Goal: Task Accomplishment & Management: Use online tool/utility

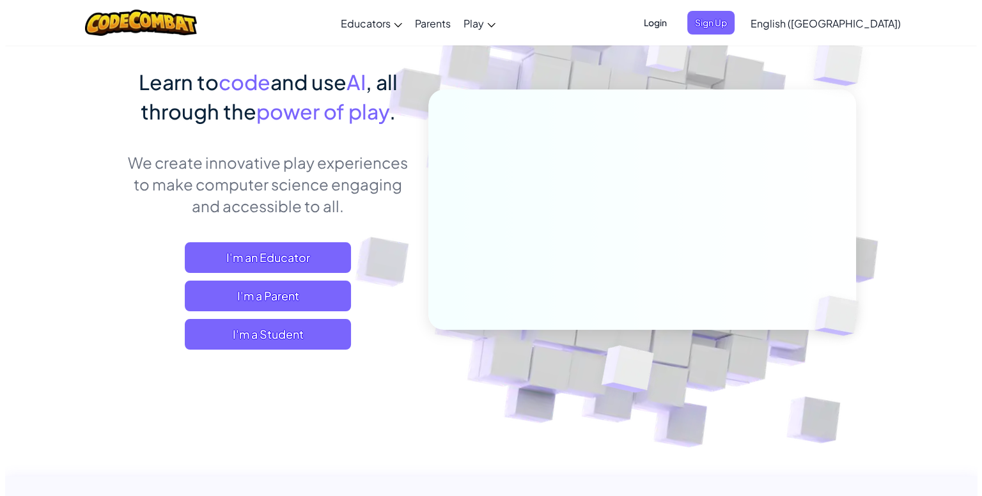
scroll to position [92, 0]
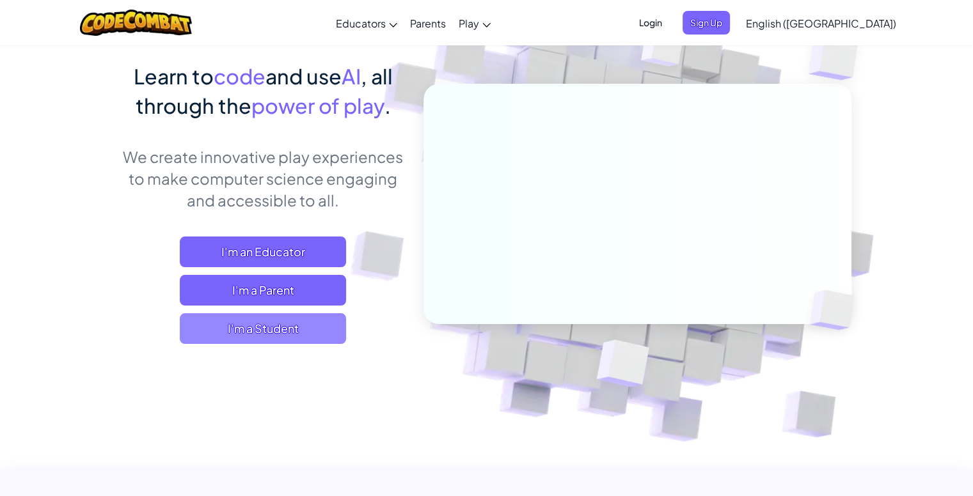
click at [299, 325] on span "I'm a Student" at bounding box center [263, 328] width 166 height 31
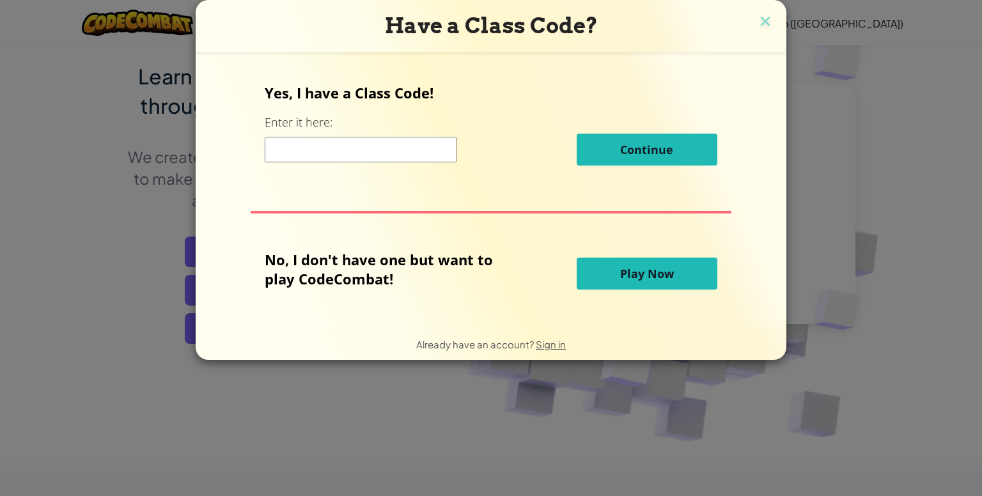
click at [598, 271] on button "Play Now" at bounding box center [647, 274] width 141 height 32
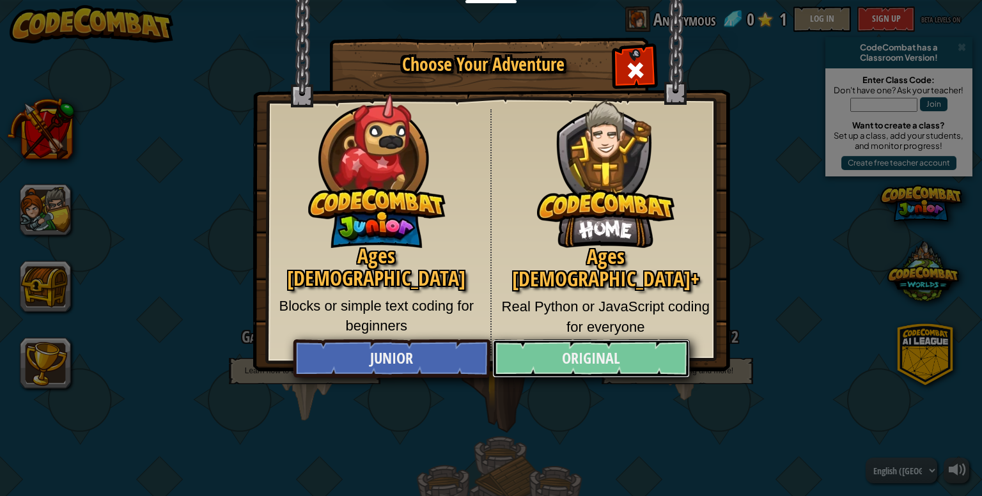
click at [643, 352] on link "Original" at bounding box center [590, 359] width 197 height 38
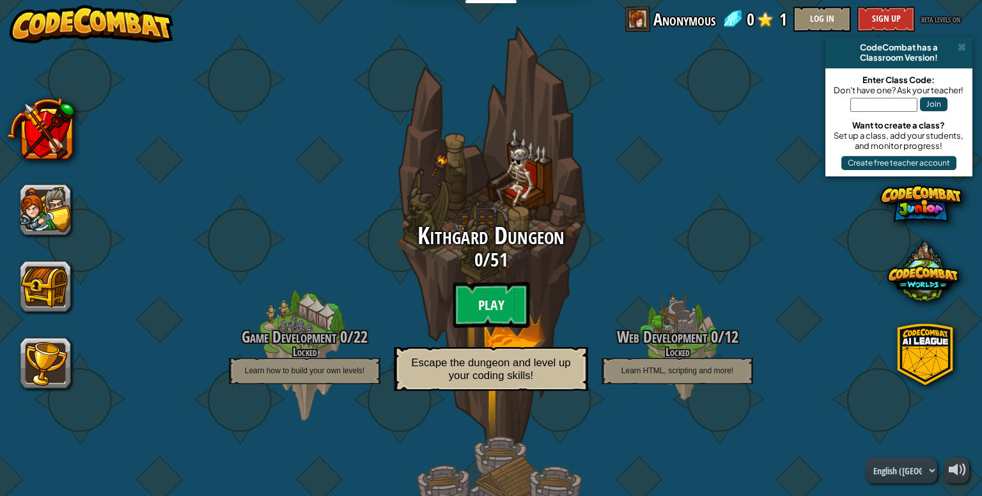
click at [503, 292] on btn "Play" at bounding box center [491, 305] width 77 height 46
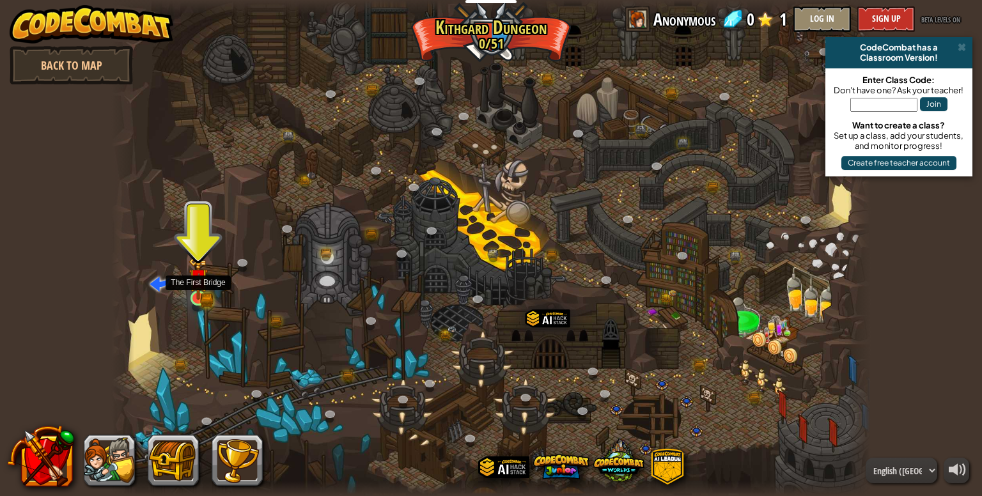
click at [194, 292] on img at bounding box center [198, 278] width 19 height 42
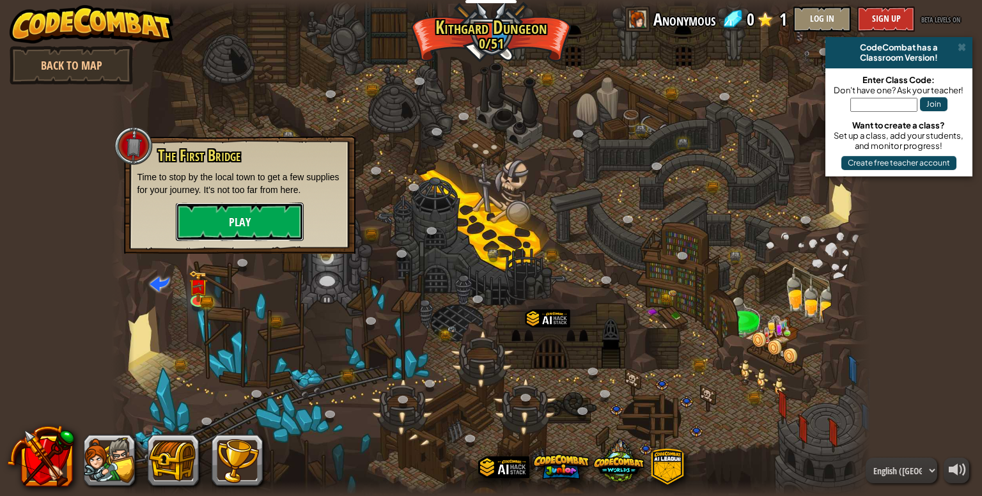
click at [223, 217] on button "Play" at bounding box center [240, 222] width 128 height 38
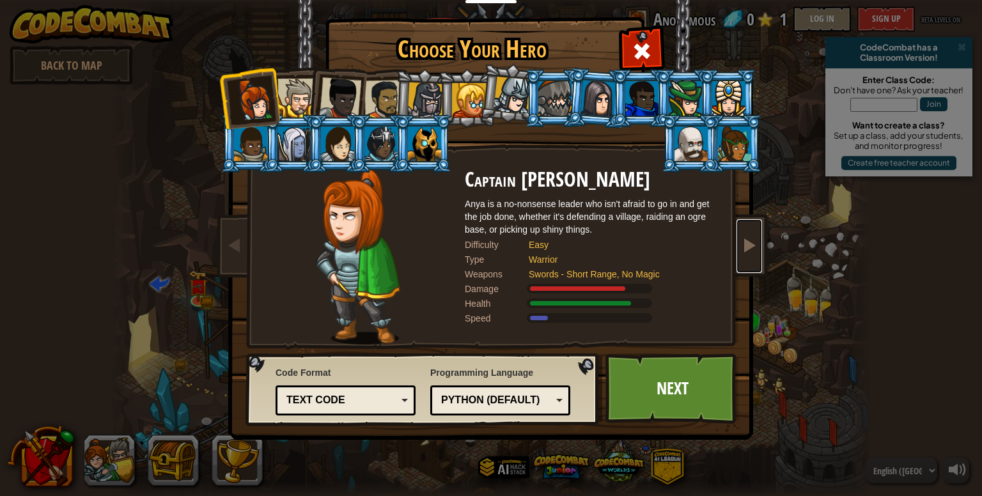
click at [755, 246] on span at bounding box center [749, 244] width 15 height 15
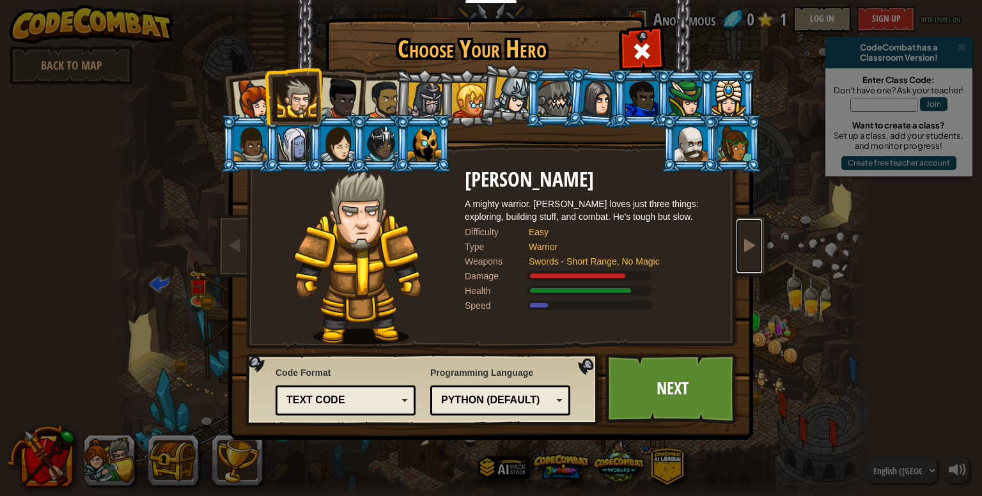
click at [755, 246] on span at bounding box center [749, 244] width 15 height 15
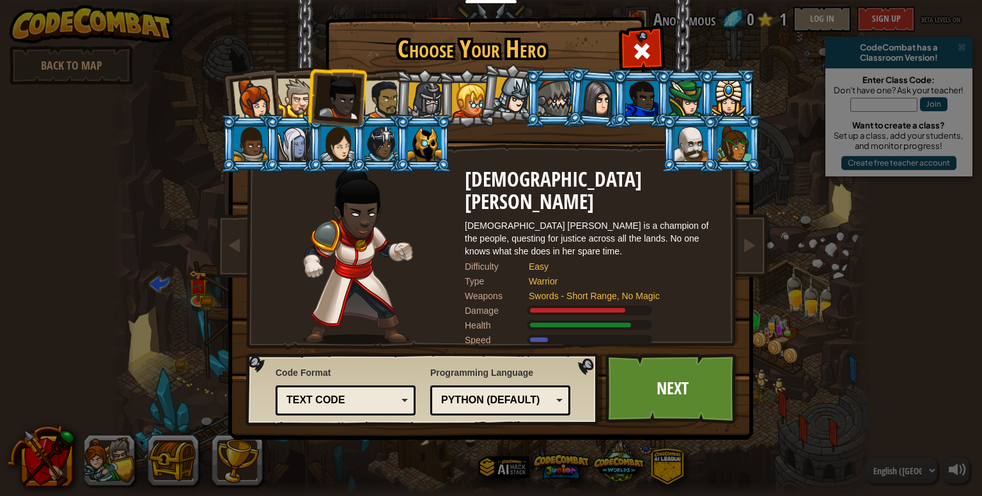
click at [261, 97] on div at bounding box center [254, 100] width 42 height 42
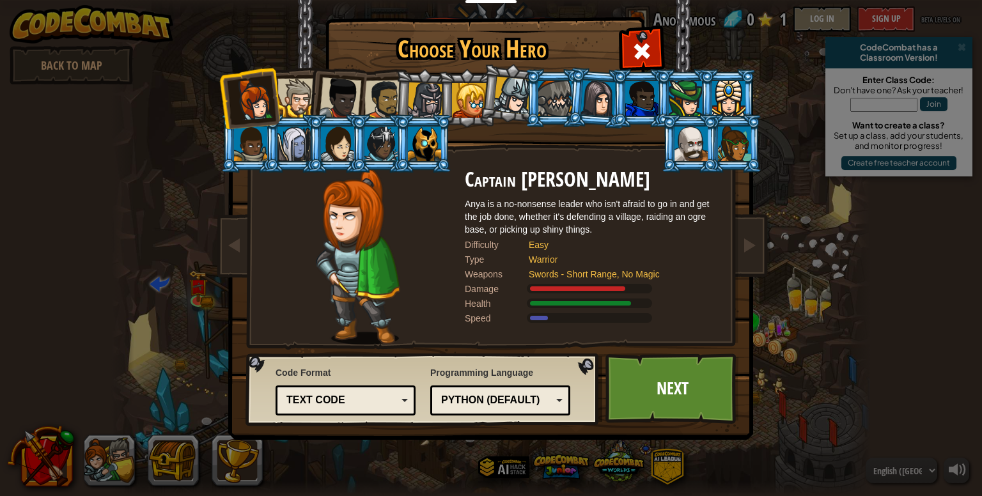
click at [568, 96] on li at bounding box center [597, 98] width 61 height 62
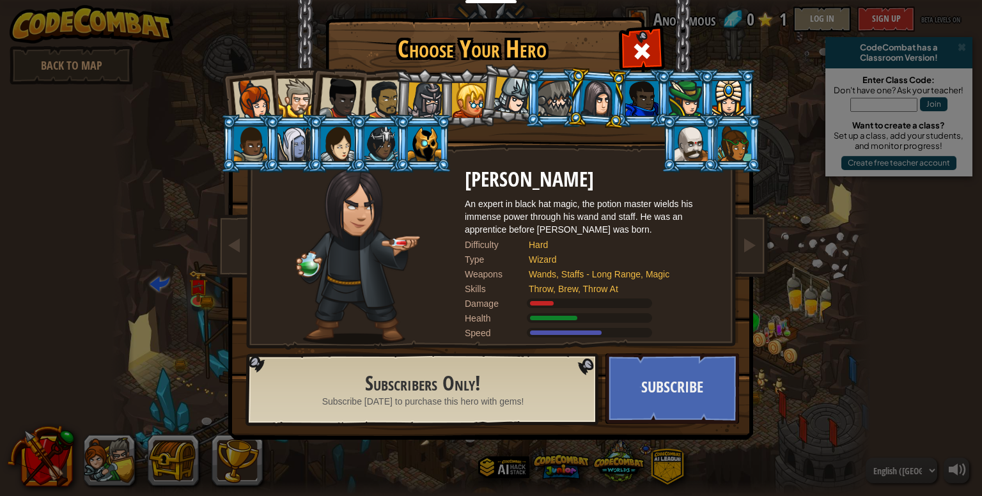
click at [496, 93] on div at bounding box center [513, 96] width 38 height 38
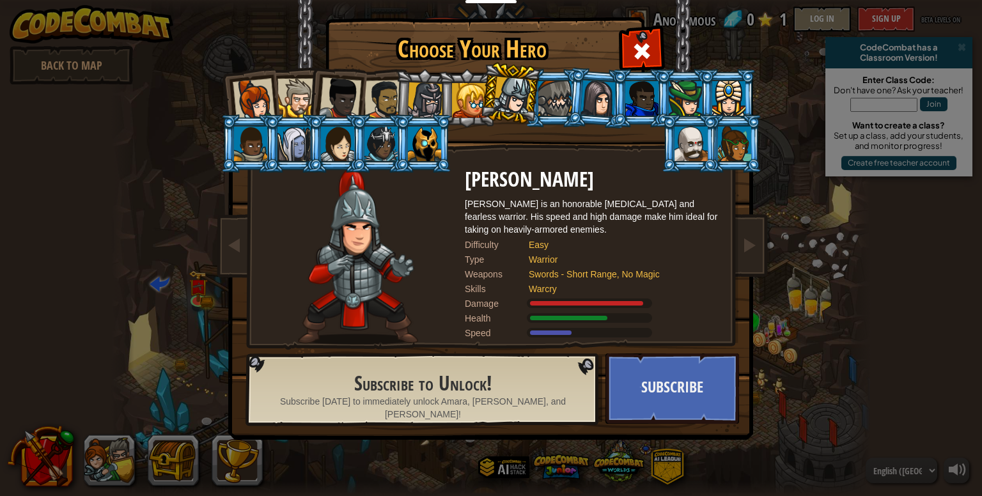
click at [467, 83] on div at bounding box center [469, 100] width 35 height 35
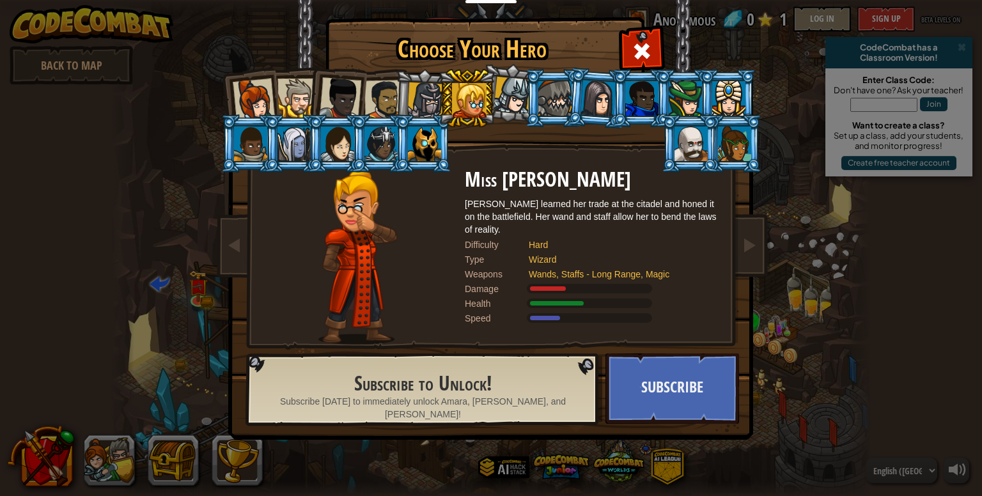
click at [419, 82] on div at bounding box center [425, 100] width 36 height 36
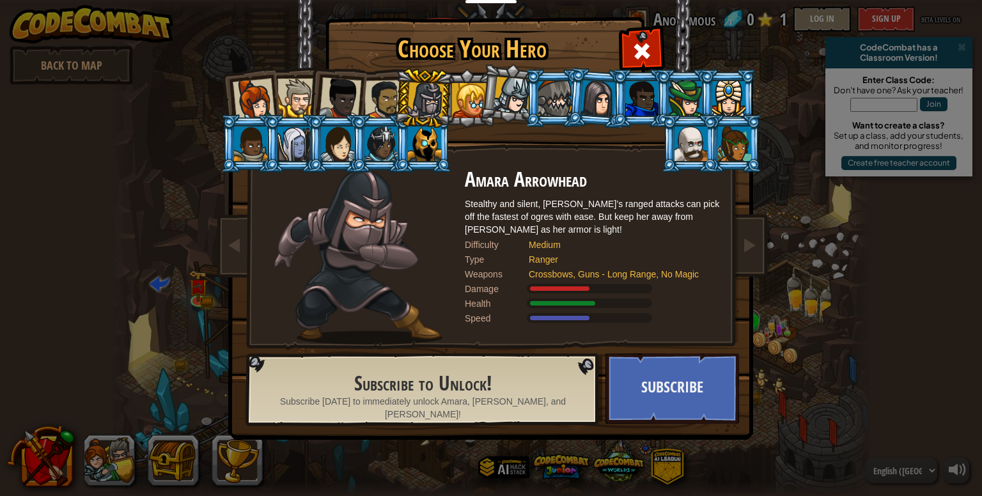
click at [370, 84] on div at bounding box center [384, 100] width 40 height 40
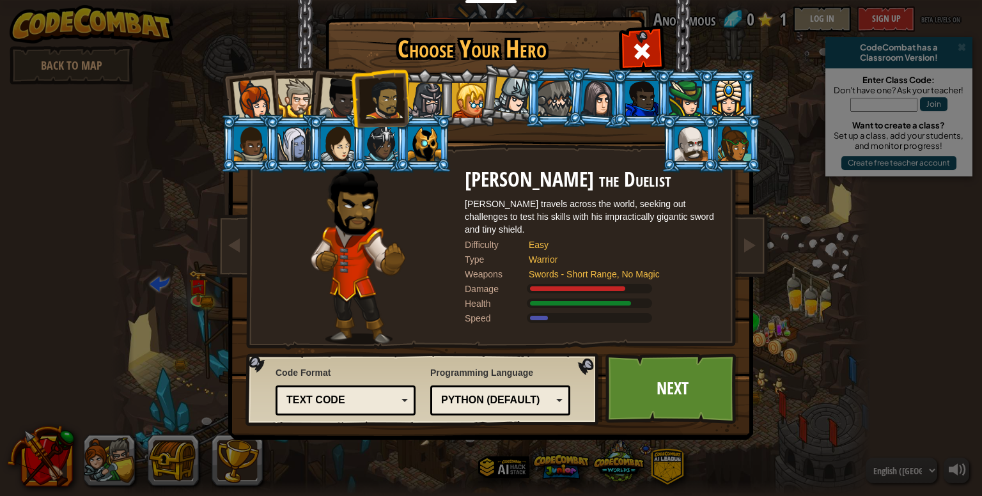
click at [259, 93] on div at bounding box center [254, 100] width 42 height 42
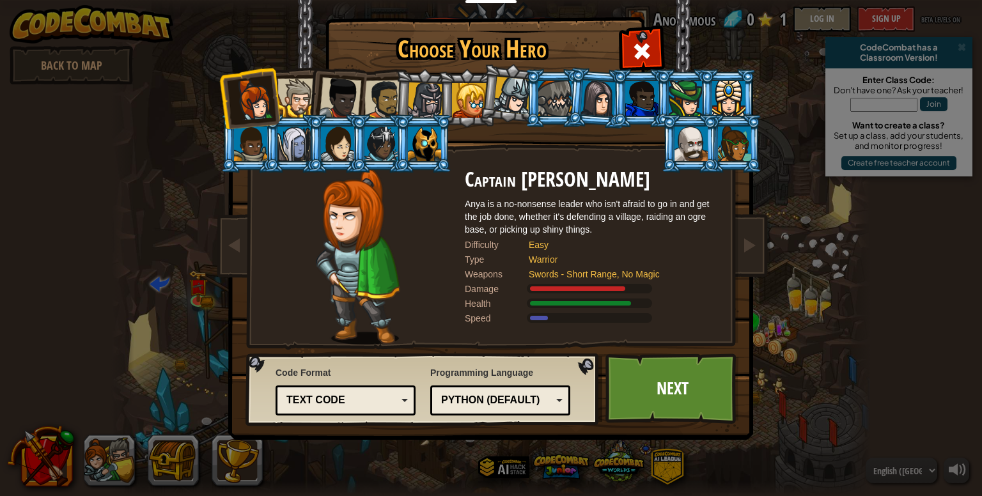
click at [549, 407] on div "Python (Default)" at bounding box center [496, 400] width 111 height 15
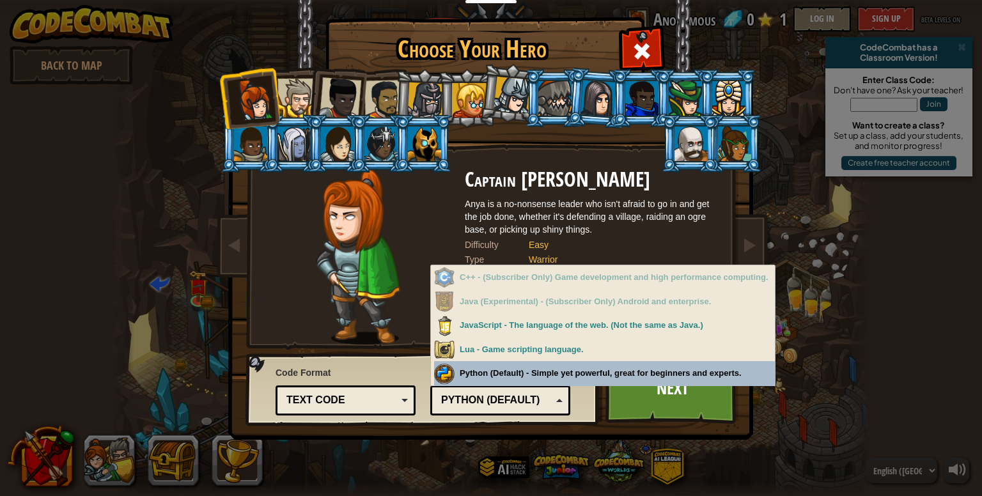
click at [570, 367] on div "Code Format Text code Blocks and code Blocks Blocks (Icons) Text code Blocks - …" at bounding box center [423, 389] width 346 height 65
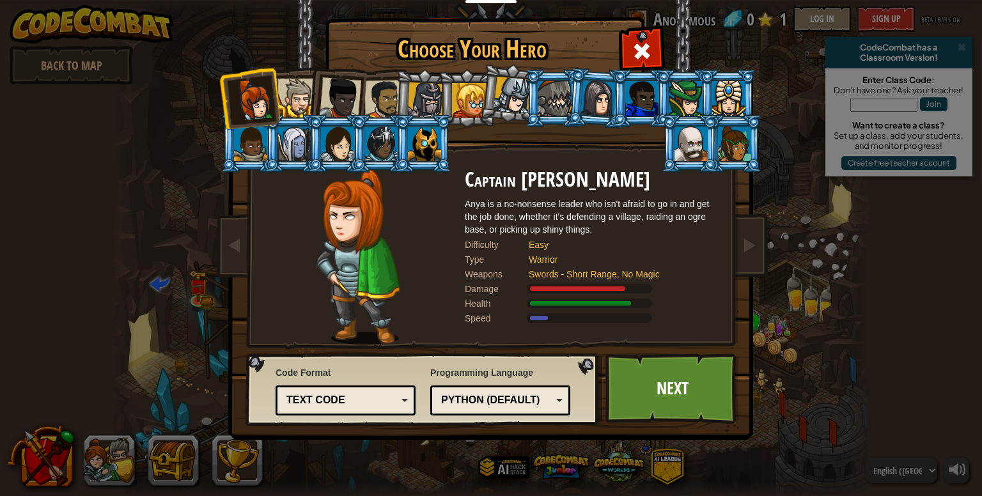
click at [388, 397] on div "Text code" at bounding box center [341, 400] width 111 height 15
click at [400, 372] on div "Code Format Text code Blocks and code Blocks Blocks (Icons) Text code Blocks - …" at bounding box center [346, 391] width 140 height 56
click at [681, 407] on link "Next" at bounding box center [673, 389] width 134 height 70
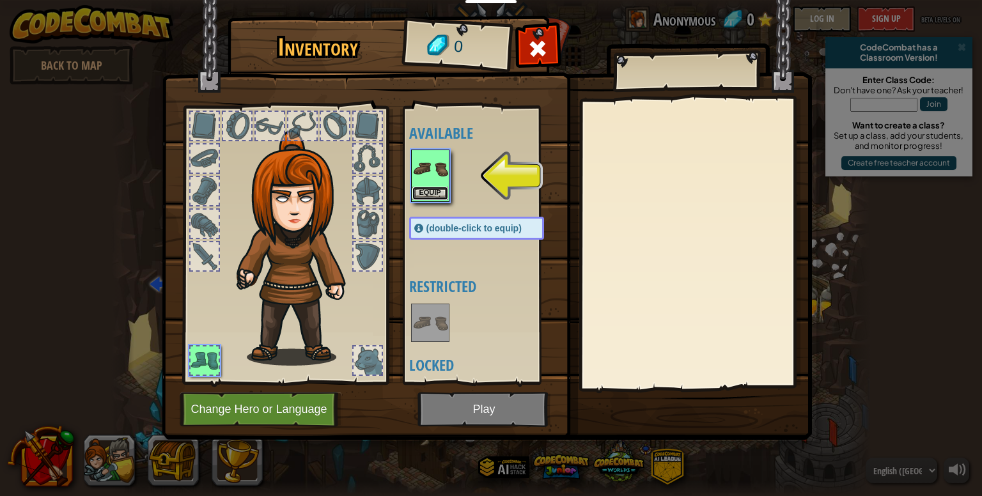
click at [434, 196] on button "Equip" at bounding box center [430, 193] width 36 height 13
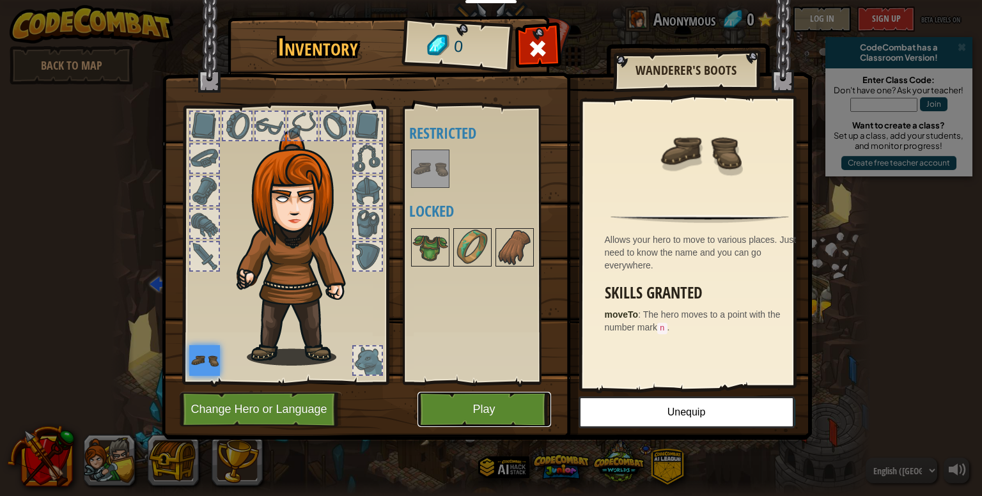
click at [483, 409] on button "Play" at bounding box center [485, 409] width 134 height 35
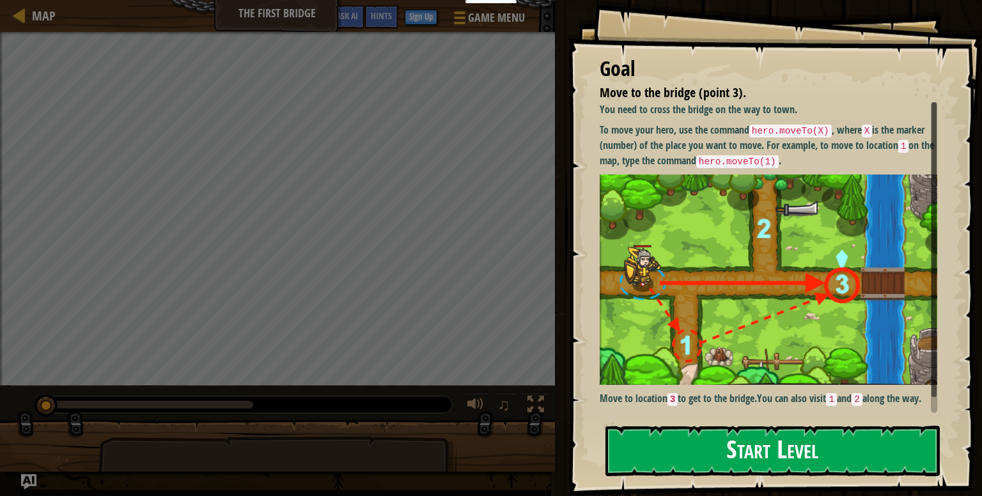
click at [849, 455] on button "Start Level" at bounding box center [773, 451] width 334 height 51
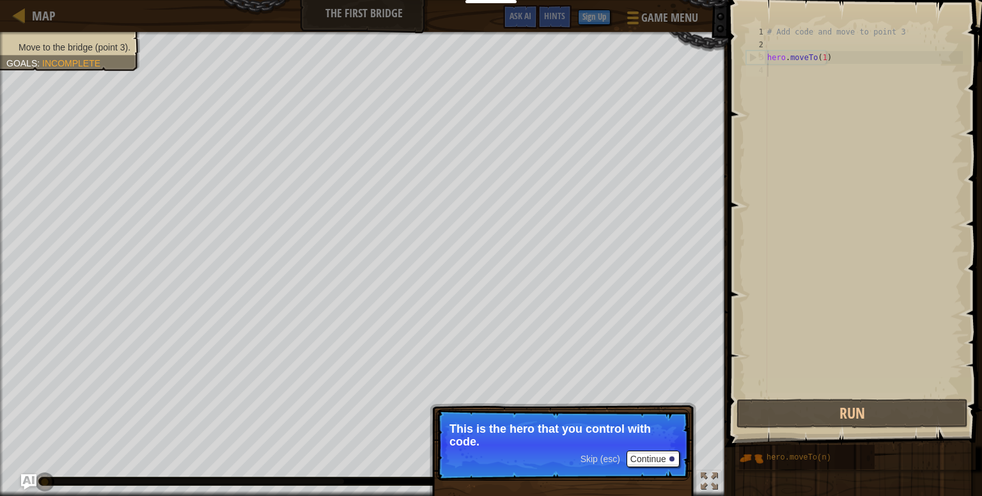
click at [680, 453] on p "Skip (esc) Continue This is the hero that you control with code." at bounding box center [563, 445] width 254 height 72
click at [665, 459] on button "Continue" at bounding box center [653, 459] width 53 height 17
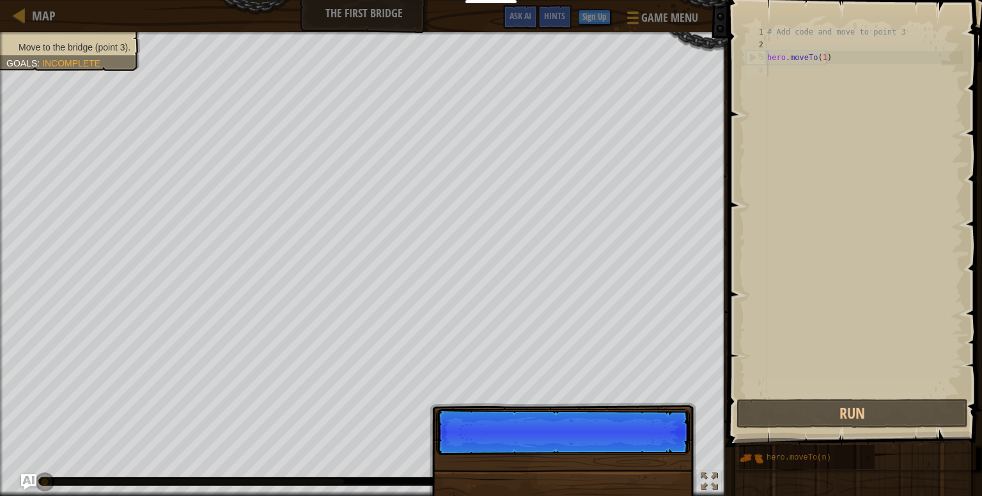
scroll to position [6, 0]
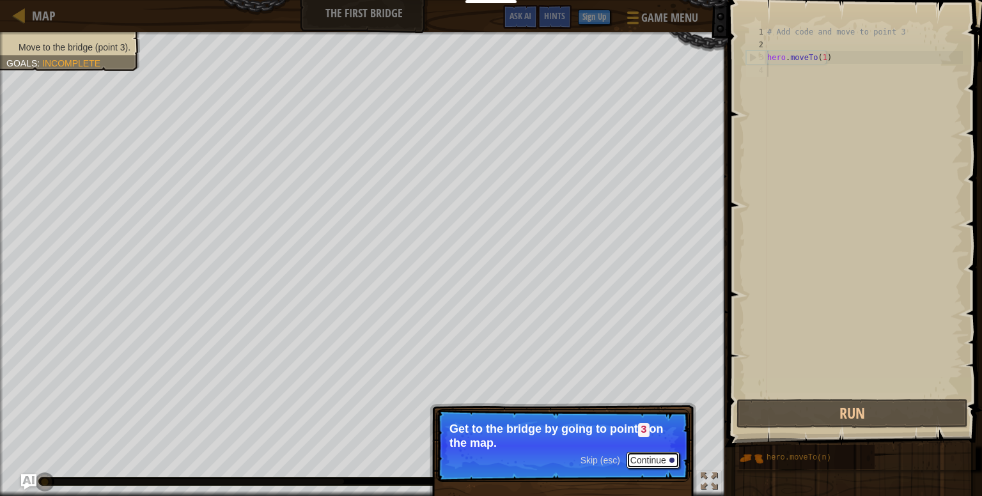
click at [655, 464] on button "Continue" at bounding box center [653, 460] width 53 height 17
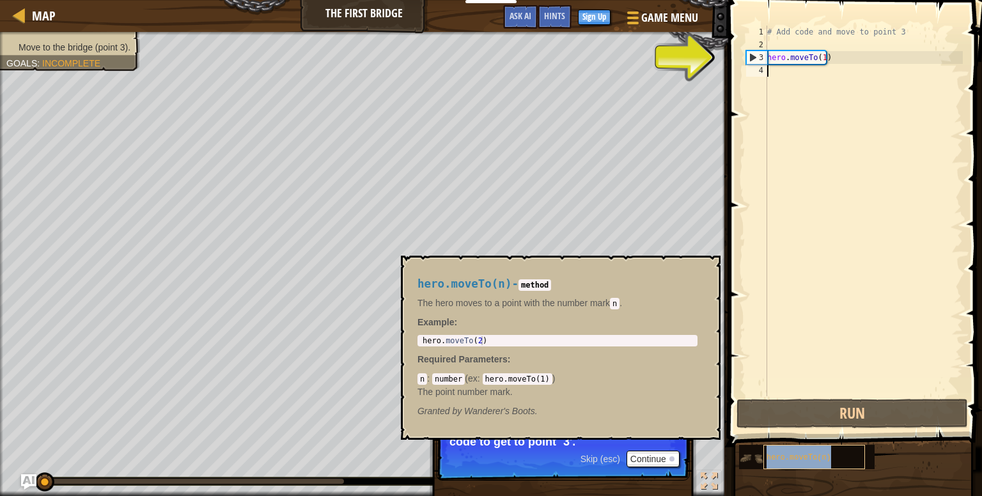
click at [827, 461] on div "hero.moveTo(n)" at bounding box center [815, 457] width 102 height 24
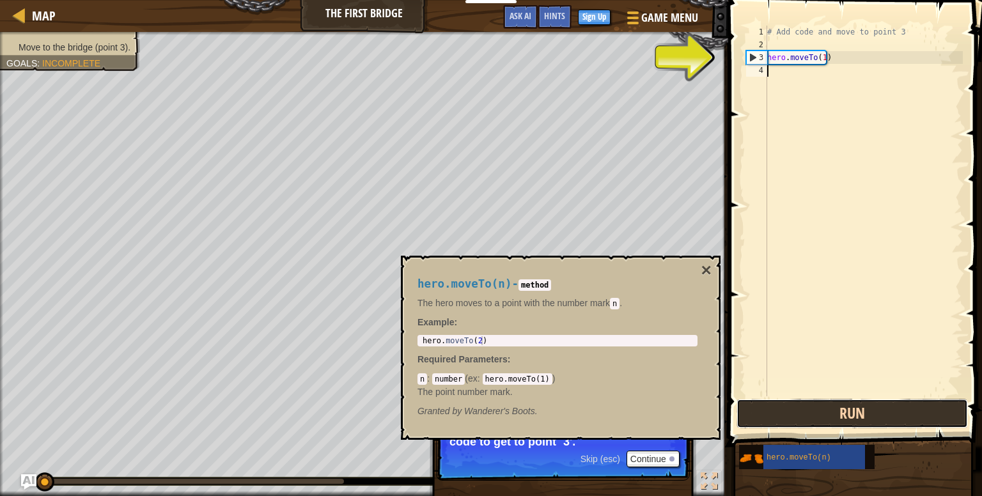
click at [829, 427] on button "Run" at bounding box center [852, 413] width 231 height 29
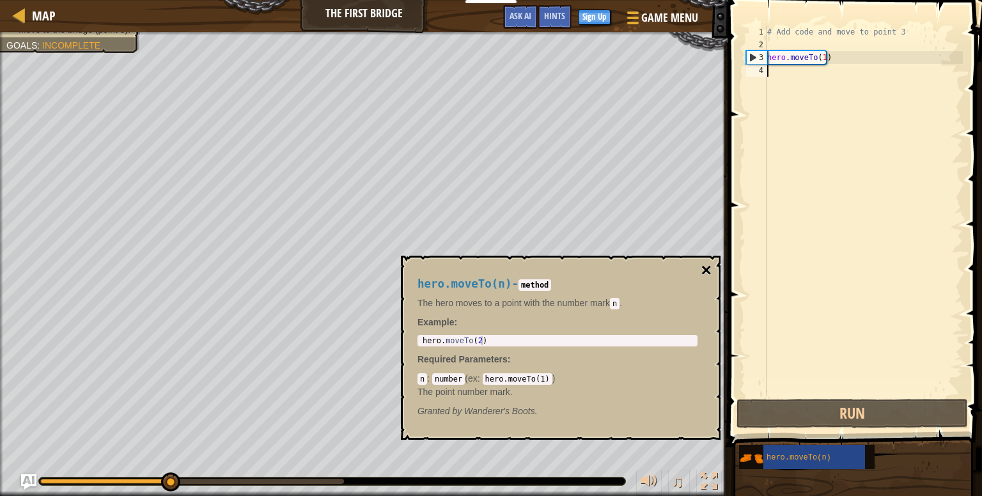
click at [708, 267] on button "×" at bounding box center [706, 271] width 10 height 18
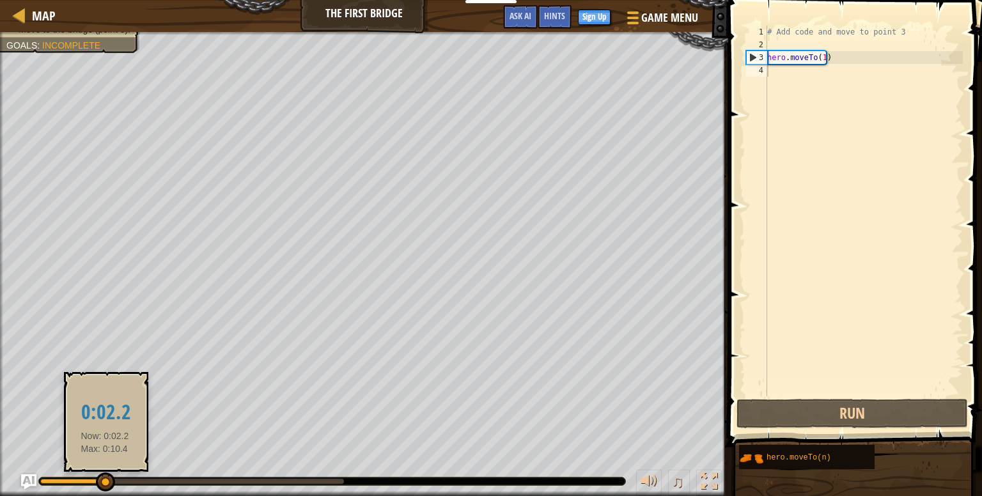
drag, startPoint x: 205, startPoint y: 482, endPoint x: 105, endPoint y: 479, distance: 99.8
click at [104, 479] on div at bounding box center [72, 481] width 64 height 5
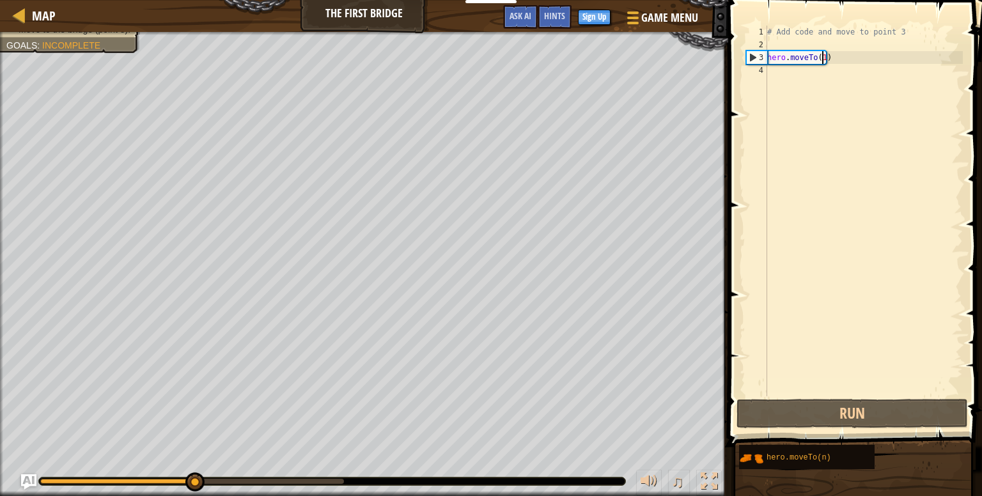
click at [820, 59] on div "# Add code and move to point 3 hero . moveTo ( 1 )" at bounding box center [864, 224] width 198 height 396
type textarea "hero.moveTo(1)"
click at [822, 67] on div "# Add code and move to point 3 hero . moveTo ( 1 )" at bounding box center [864, 224] width 198 height 396
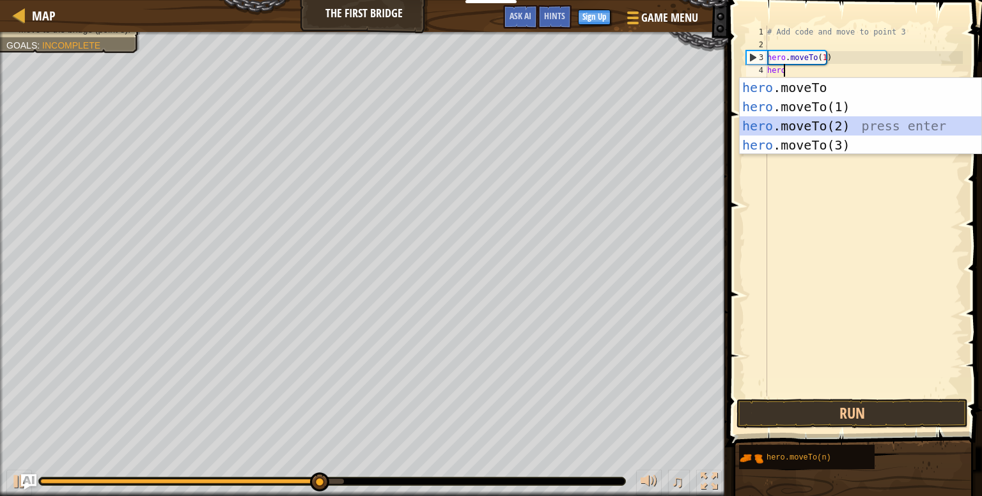
type textarea "hero.moveTo(2)"
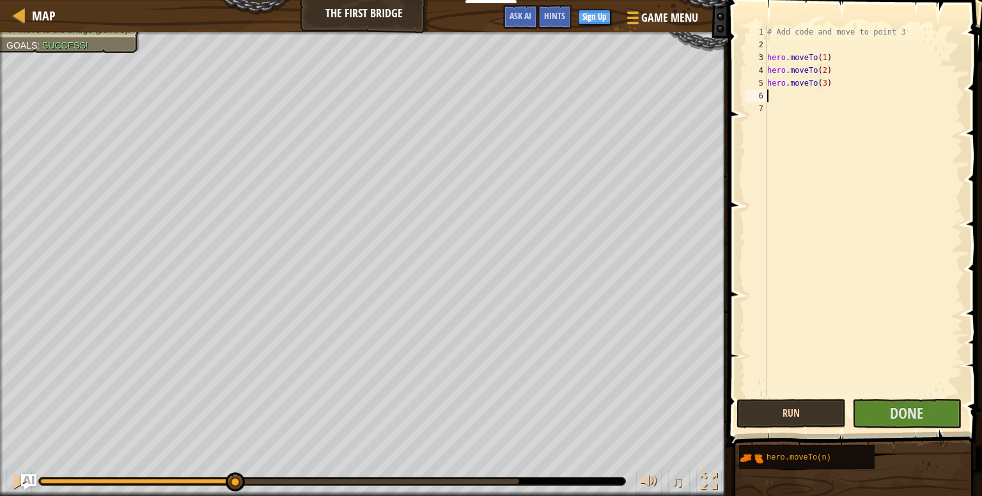
type textarea "hero.moveTo(3)"
click at [808, 417] on button "Run" at bounding box center [791, 413] width 109 height 29
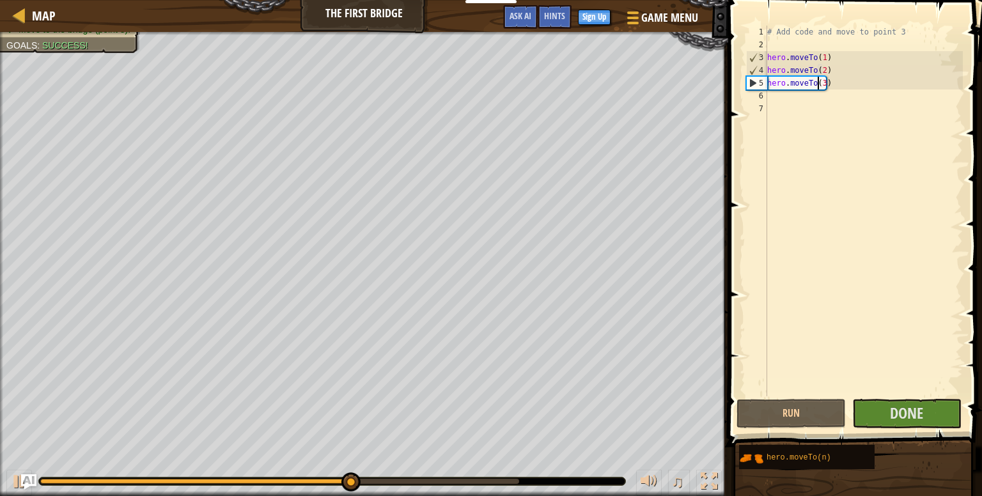
click at [816, 87] on div "# Add code and move to point 3 hero . moveTo ( 1 ) hero . moveTo ( 2 ) hero . m…" at bounding box center [864, 224] width 198 height 396
type textarea "hero.moveTo(3)"
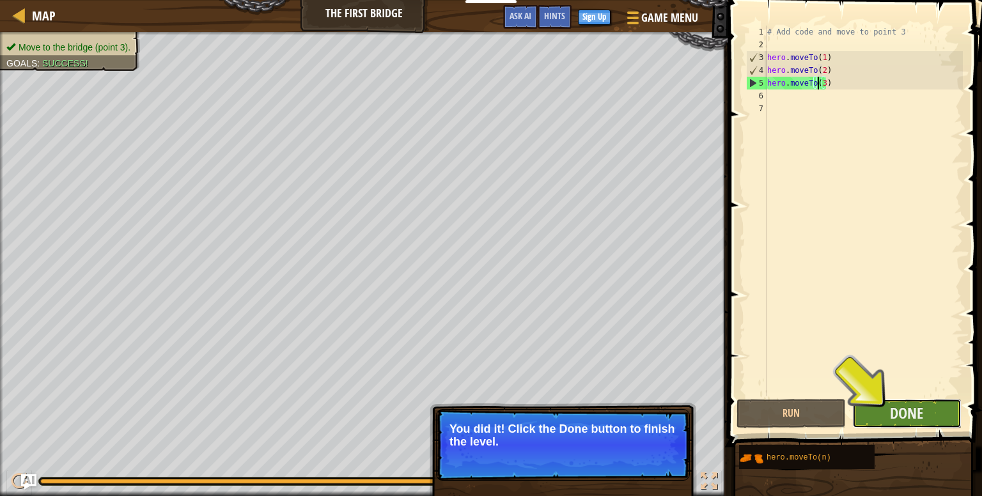
click at [888, 409] on button "Done" at bounding box center [906, 413] width 109 height 29
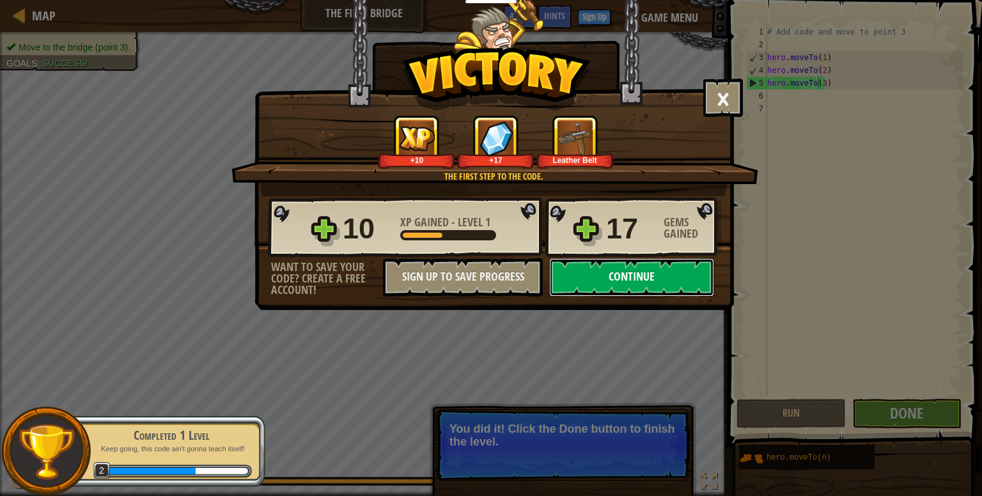
click at [609, 272] on button "Continue" at bounding box center [631, 277] width 165 height 38
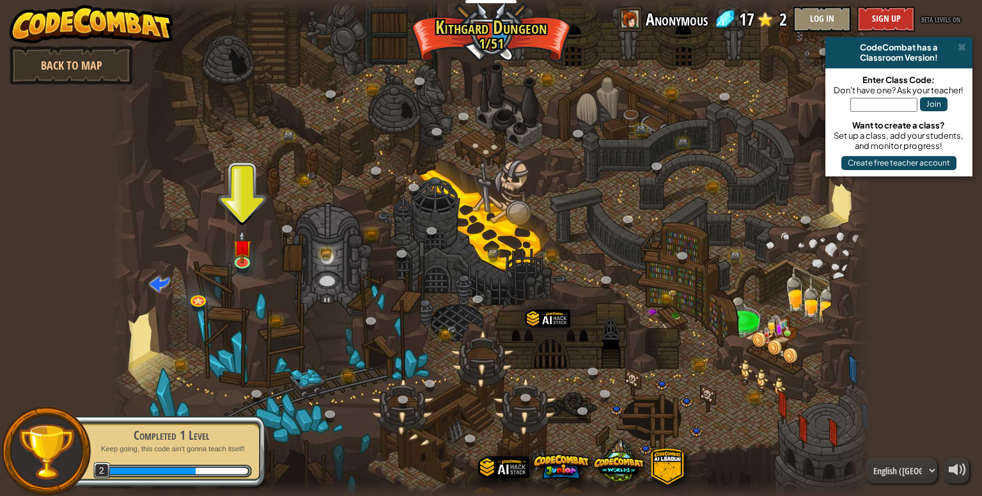
click at [216, 199] on div at bounding box center [490, 248] width 759 height 496
click at [239, 215] on div at bounding box center [490, 248] width 759 height 496
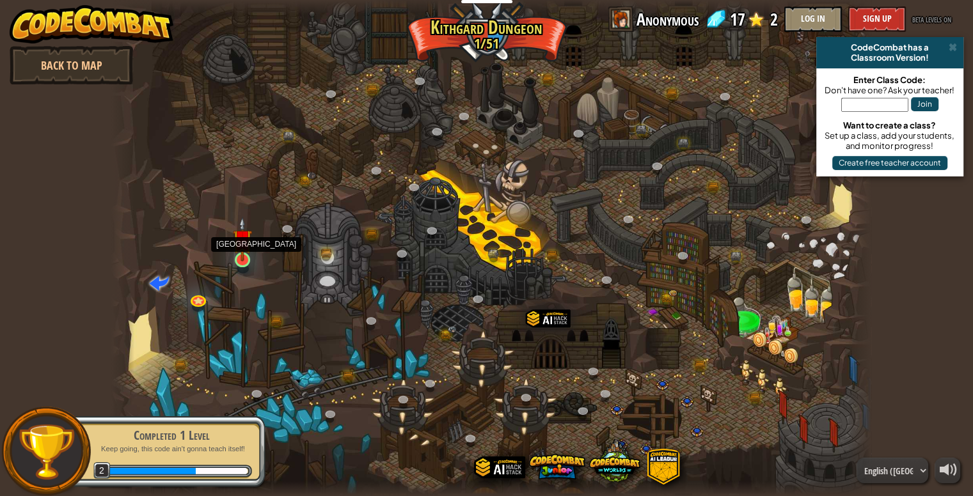
click at [238, 256] on img at bounding box center [242, 239] width 19 height 44
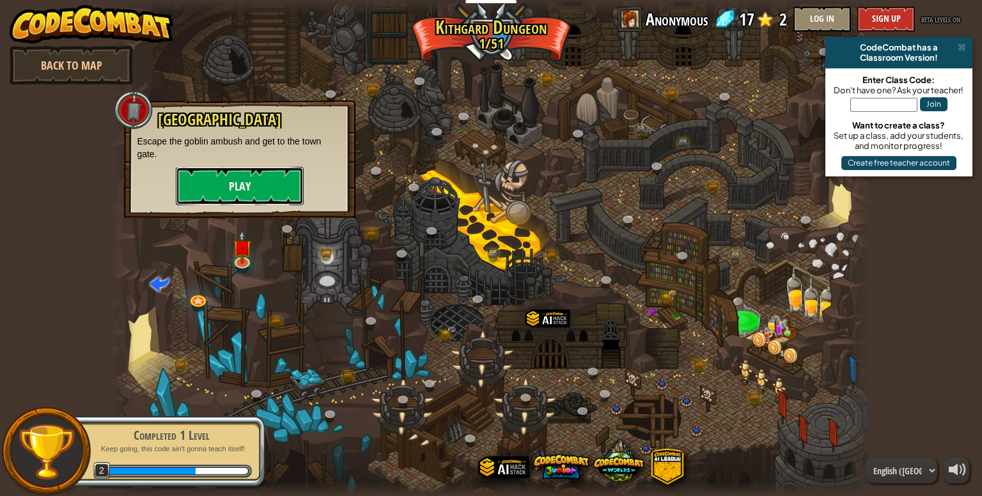
click at [246, 177] on button "Play" at bounding box center [240, 186] width 128 height 38
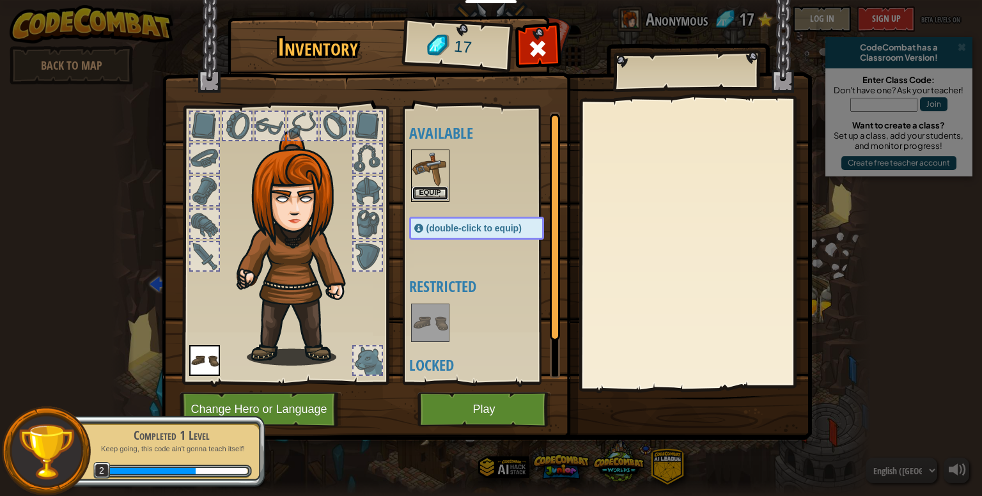
click at [443, 187] on button "Equip" at bounding box center [430, 193] width 36 height 13
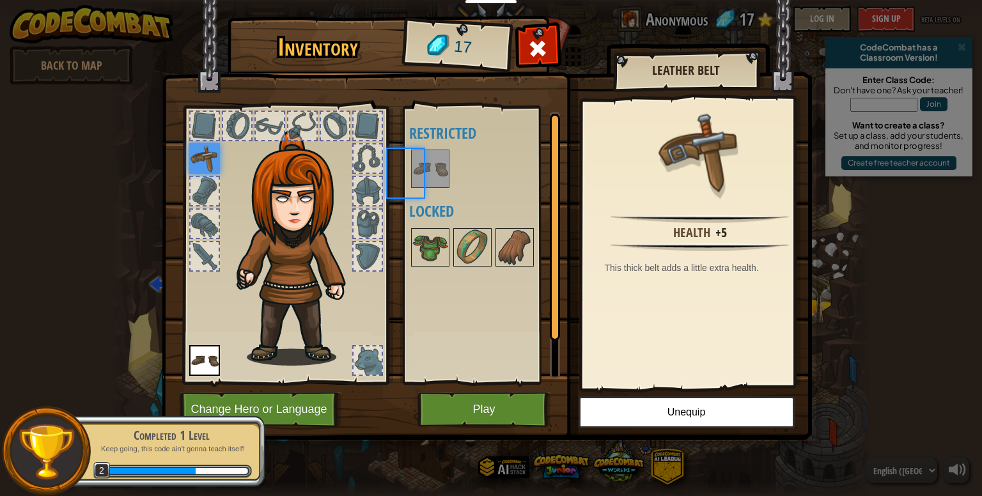
click at [443, 187] on div at bounding box center [489, 169] width 161 height 42
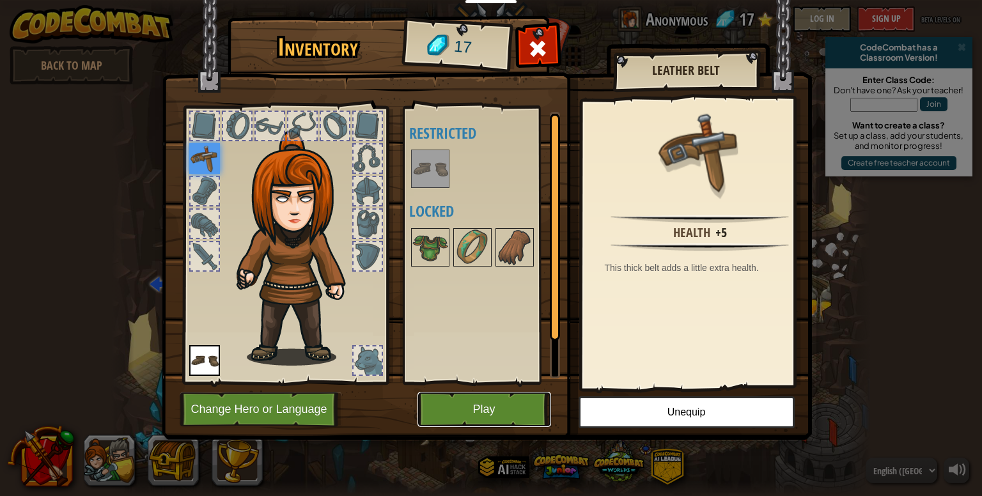
click at [478, 414] on button "Play" at bounding box center [485, 409] width 134 height 35
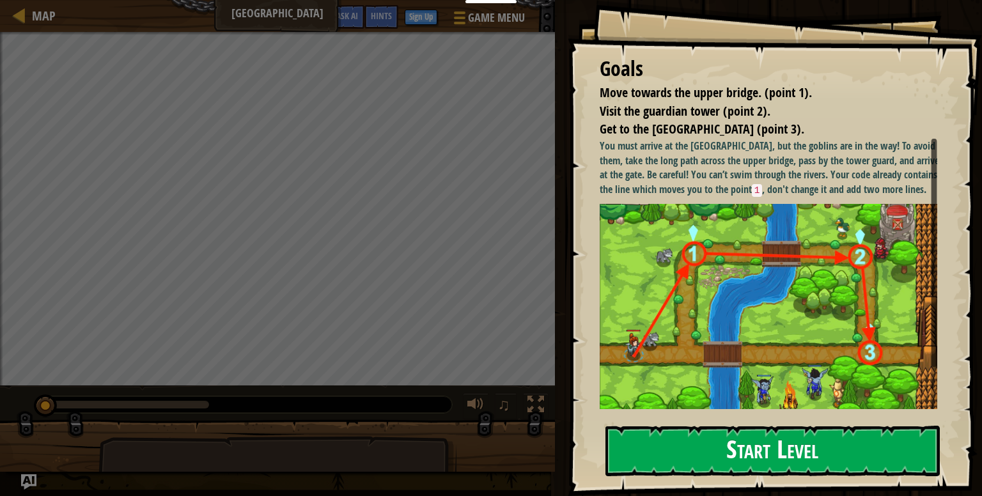
click at [721, 438] on button "Start Level" at bounding box center [773, 451] width 334 height 51
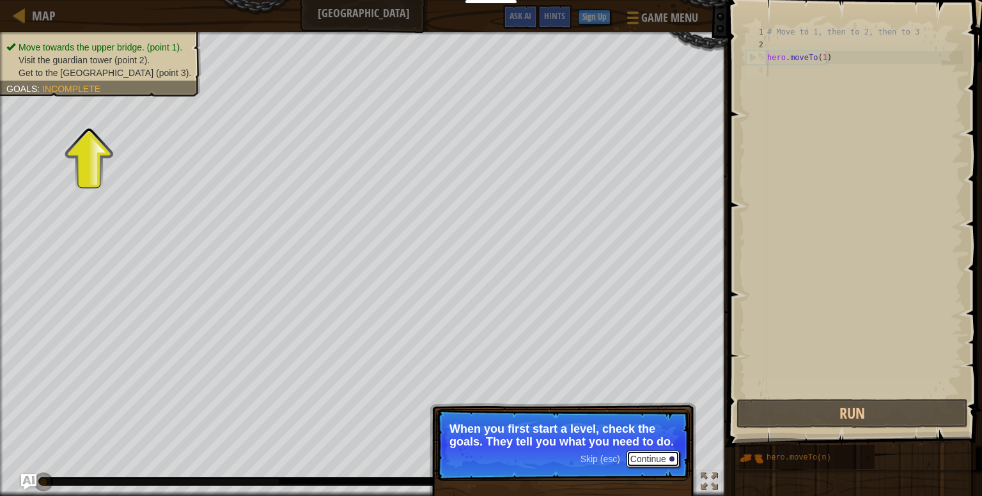
click at [642, 461] on button "Continue" at bounding box center [653, 459] width 53 height 17
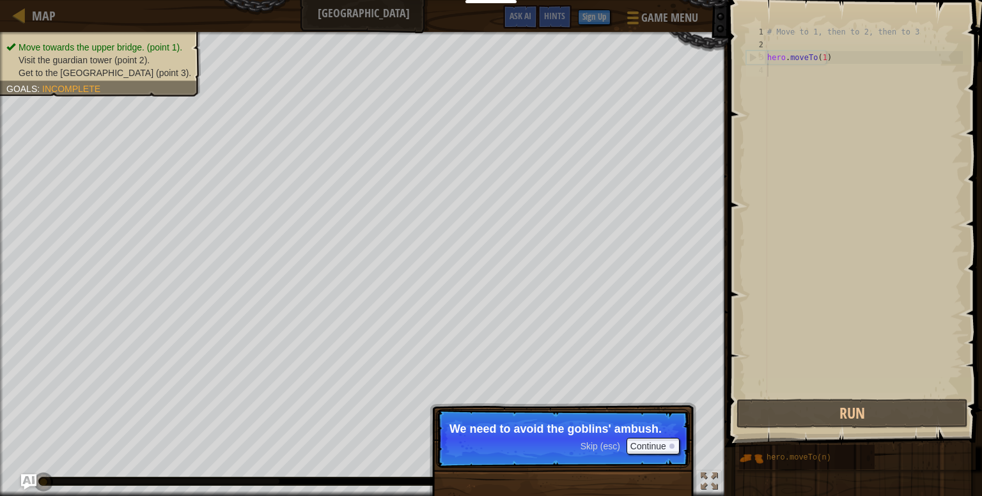
click at [634, 434] on p "We need to avoid the goblins' ambush." at bounding box center [563, 429] width 227 height 13
click at [644, 442] on button "Continue" at bounding box center [653, 446] width 53 height 17
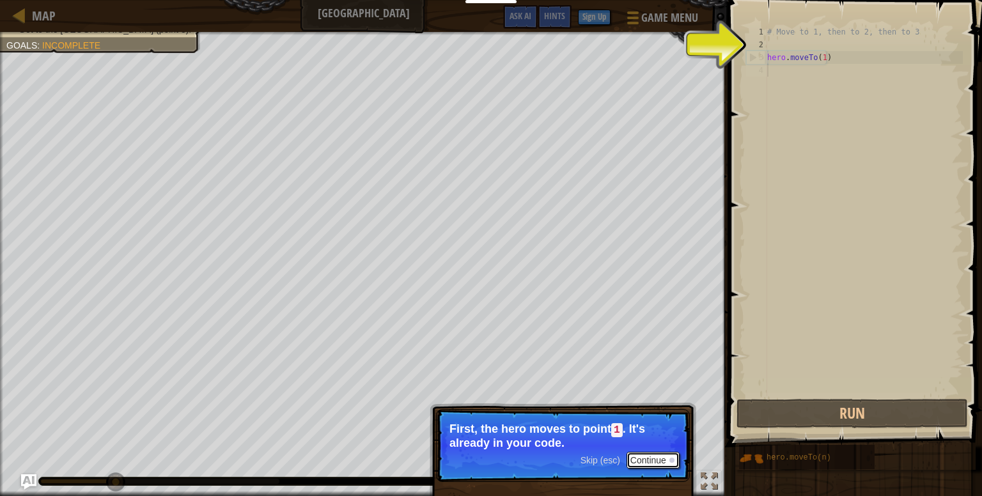
click at [644, 459] on button "Continue" at bounding box center [653, 460] width 53 height 17
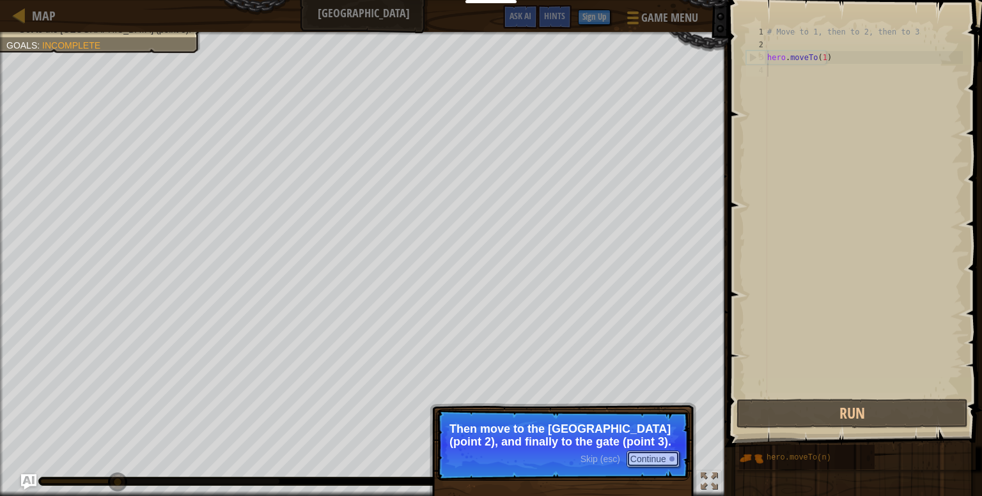
click at [655, 461] on button "Continue" at bounding box center [653, 459] width 53 height 17
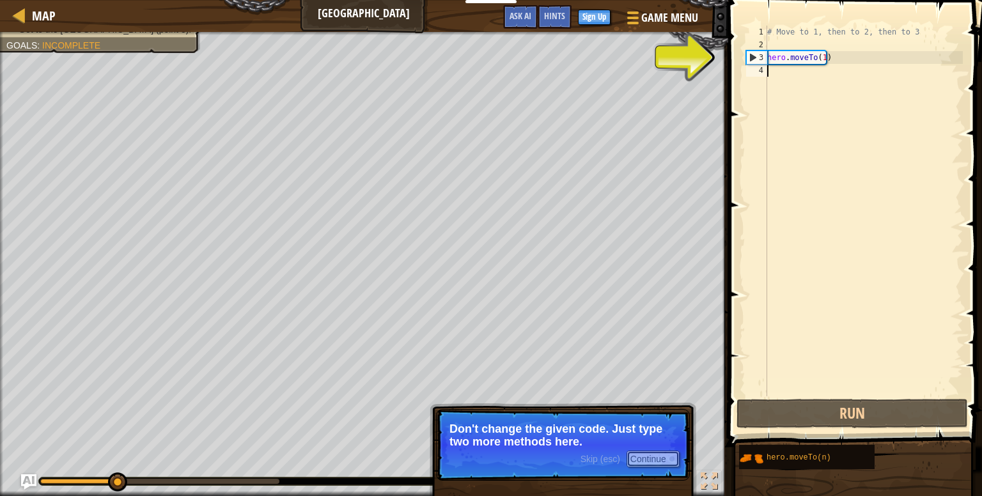
click at [658, 451] on button "Continue" at bounding box center [653, 459] width 53 height 17
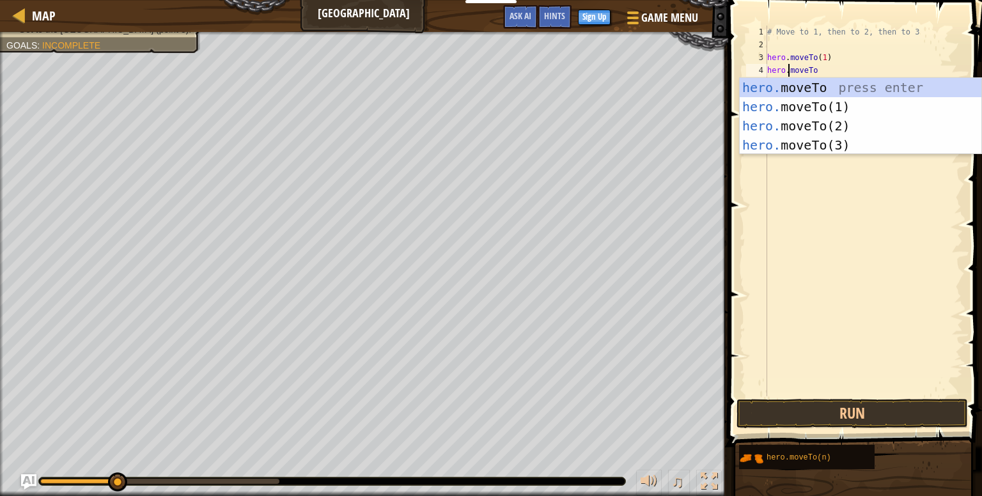
scroll to position [6, 2]
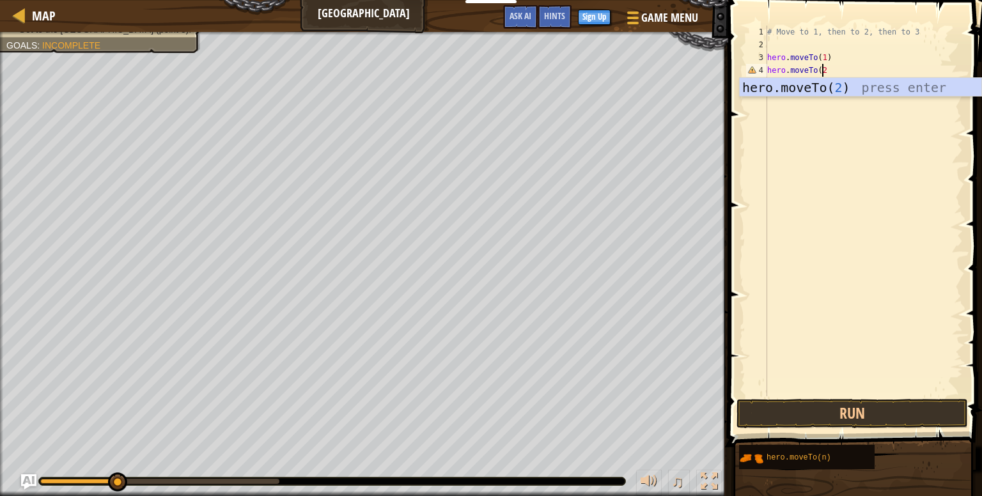
type textarea "hero.moveTo(2)"
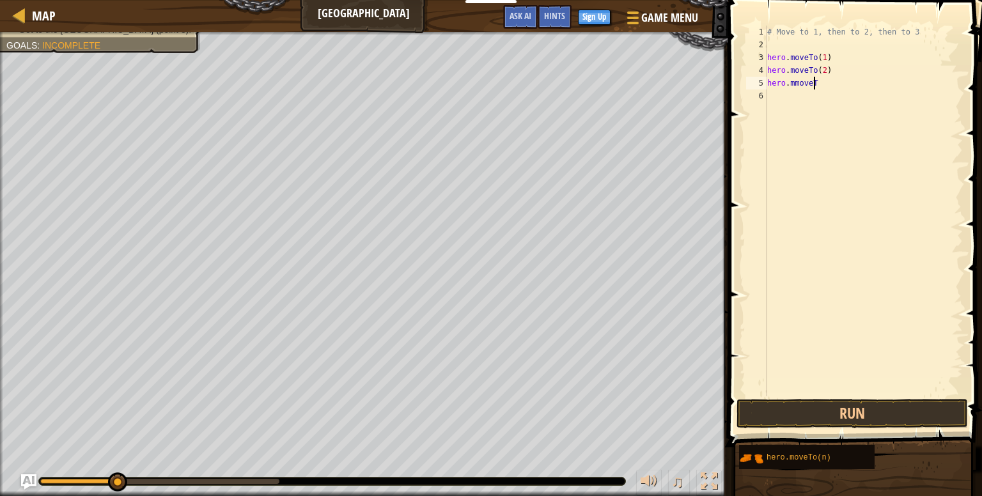
scroll to position [6, 3]
type textarea "hero.mmoveTo(3)"
click at [866, 407] on button "Run" at bounding box center [852, 413] width 231 height 29
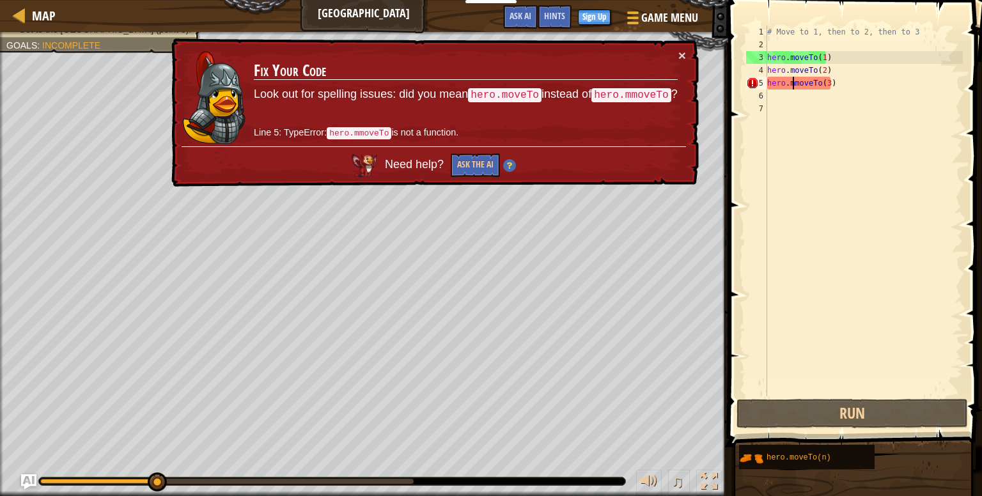
click at [794, 83] on div "# Move to 1, then to 2, then to 3 hero . moveTo ( 1 ) hero . moveTo ( 2 ) hero …" at bounding box center [864, 224] width 198 height 396
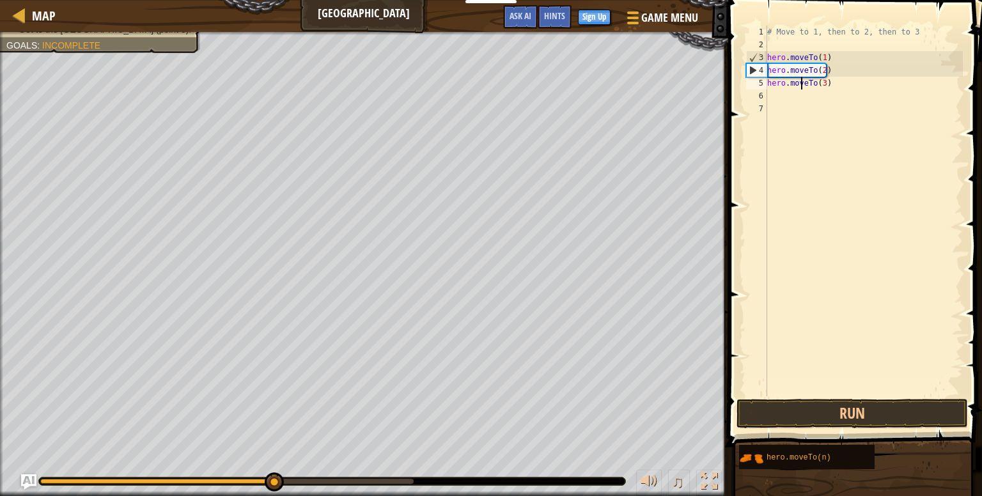
click at [802, 84] on div "# Move to 1, then to 2, then to 3 hero . moveTo ( 1 ) hero . moveTo ( 2 ) hero …" at bounding box center [864, 224] width 198 height 396
click at [760, 79] on div "5" at bounding box center [756, 83] width 21 height 13
click at [755, 79] on div "5" at bounding box center [757, 83] width 20 height 13
click at [751, 84] on div "5" at bounding box center [757, 83] width 20 height 13
click at [751, 82] on div "5" at bounding box center [757, 83] width 20 height 13
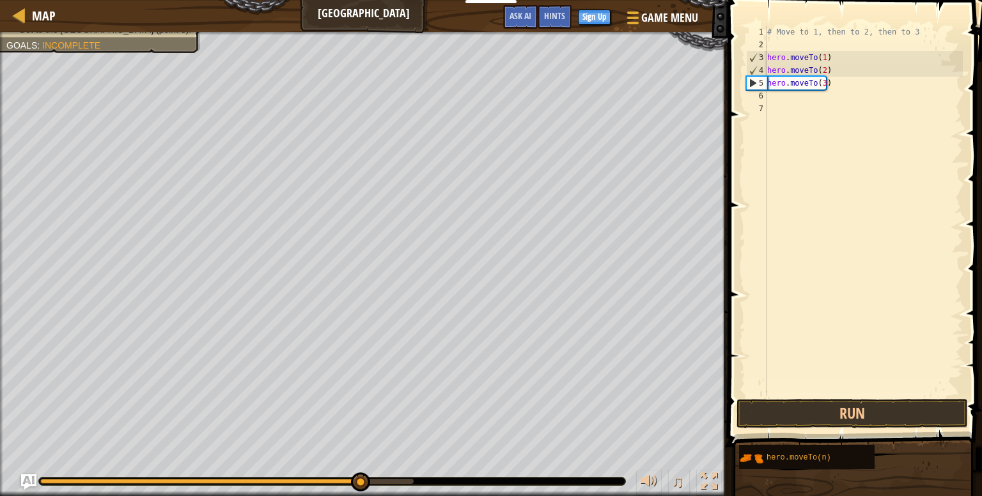
type textarea "hero.moveTo(3)"
click at [826, 400] on button "Run" at bounding box center [852, 413] width 231 height 29
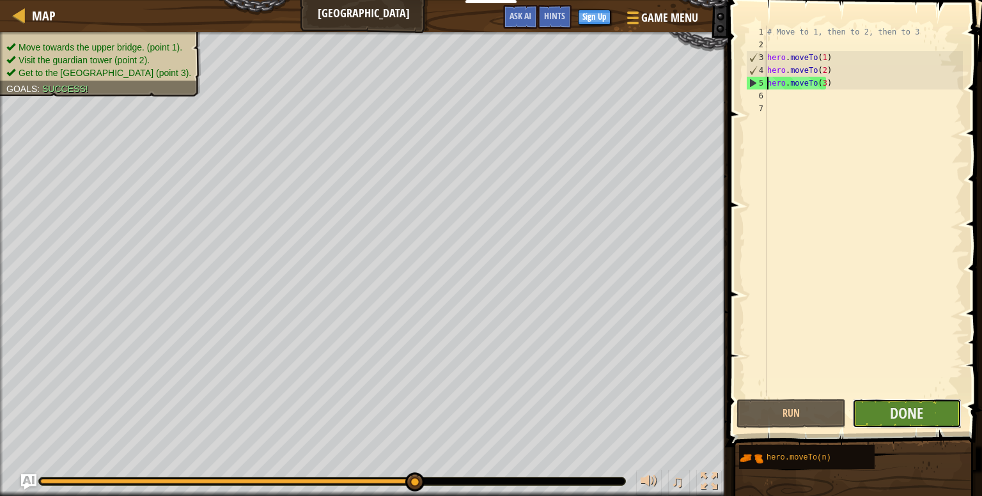
click at [930, 404] on button "Done" at bounding box center [906, 413] width 109 height 29
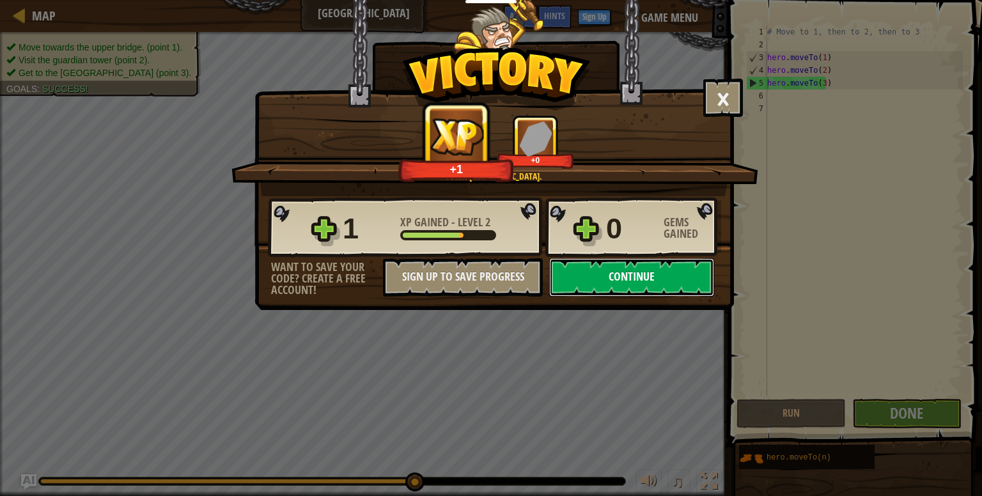
click at [613, 284] on button "Continue" at bounding box center [631, 277] width 165 height 38
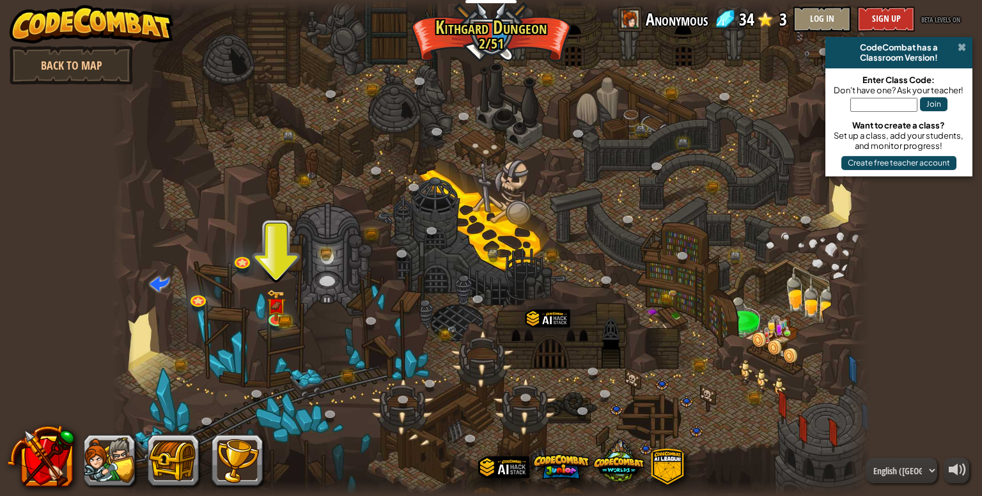
click at [960, 50] on span at bounding box center [962, 47] width 8 height 10
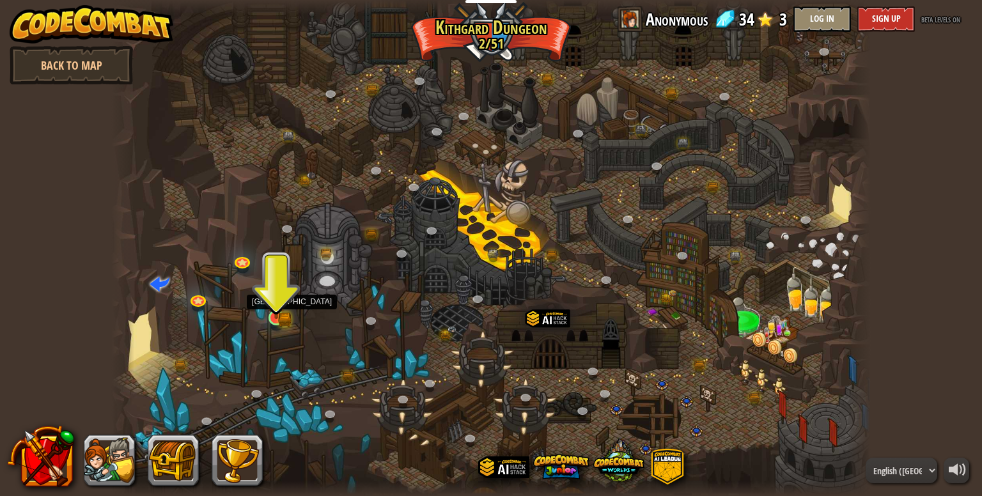
click at [273, 314] on img at bounding box center [276, 298] width 19 height 42
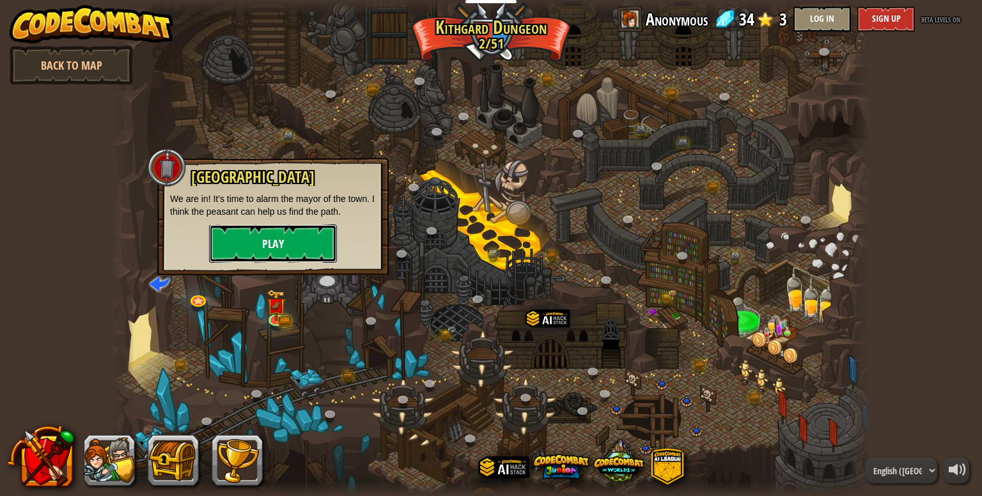
click at [271, 251] on button "Play" at bounding box center [273, 243] width 128 height 38
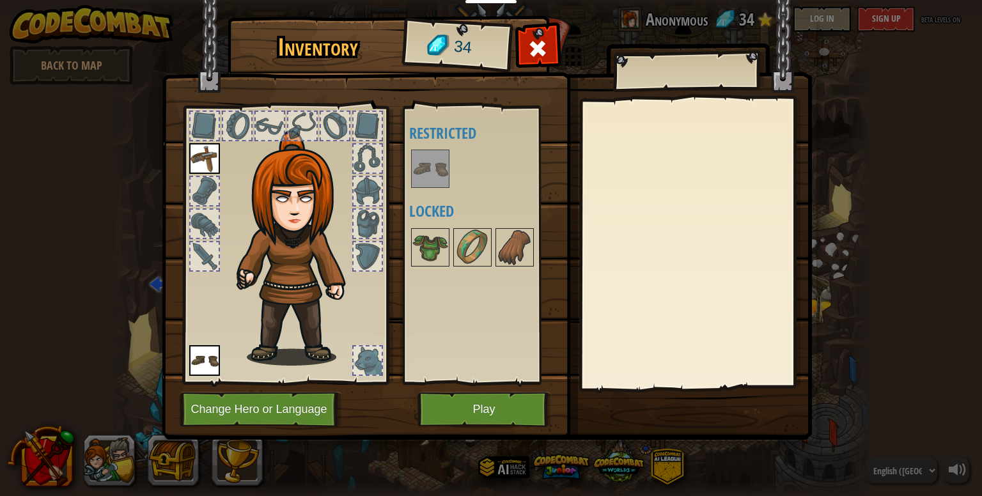
click at [444, 172] on img at bounding box center [430, 169] width 36 height 36
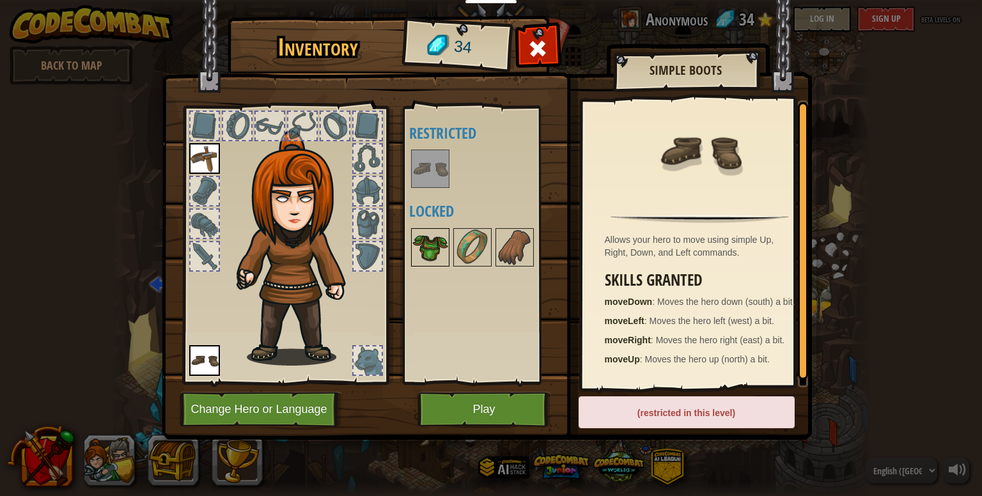
click at [433, 253] on img at bounding box center [430, 248] width 36 height 36
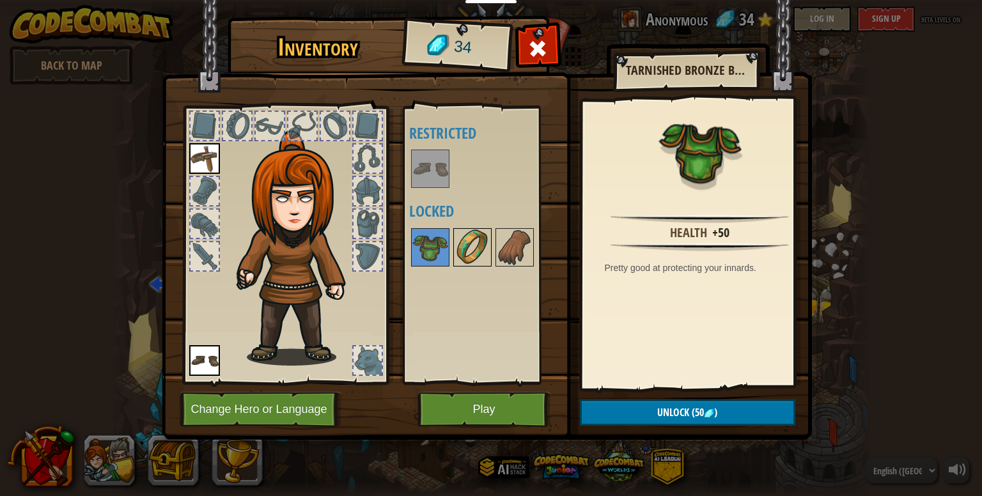
click at [476, 265] on div at bounding box center [472, 247] width 38 height 38
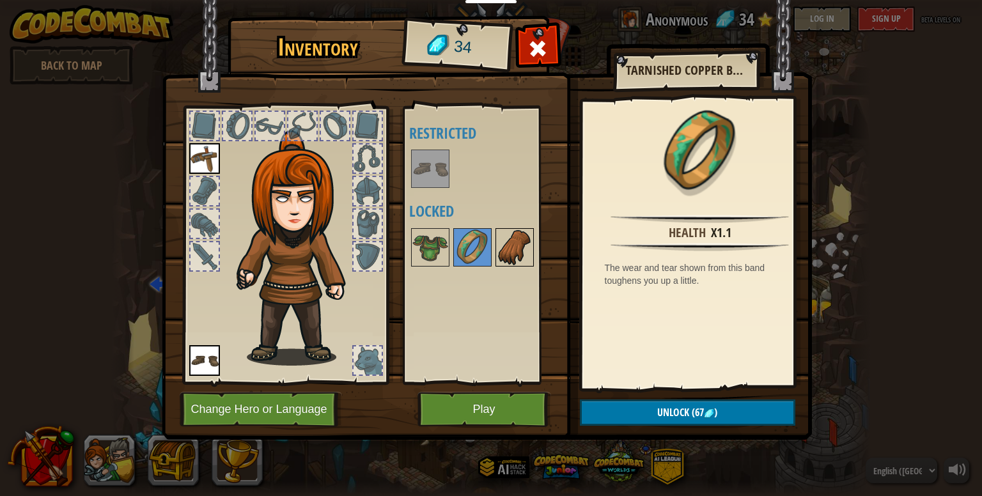
click at [520, 263] on img at bounding box center [515, 248] width 36 height 36
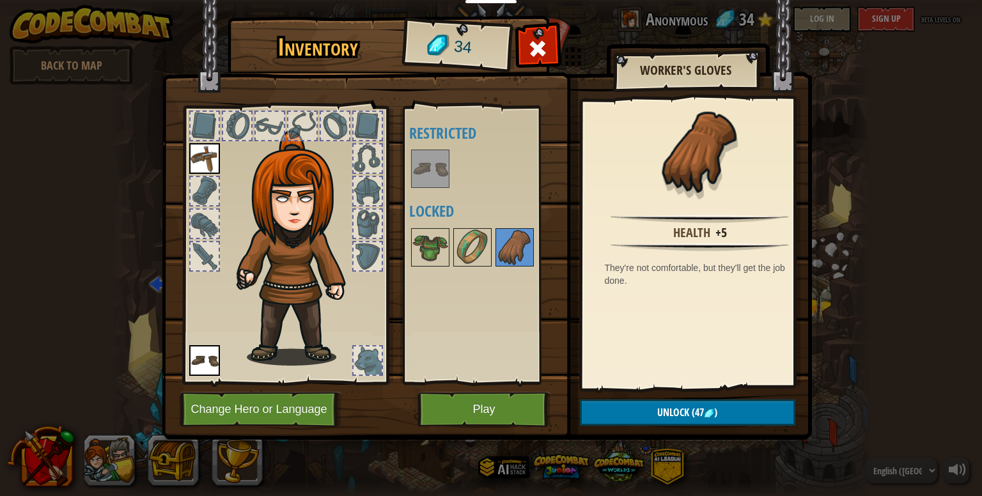
click at [540, 263] on div at bounding box center [489, 247] width 161 height 42
click at [444, 413] on button "Play" at bounding box center [485, 409] width 134 height 35
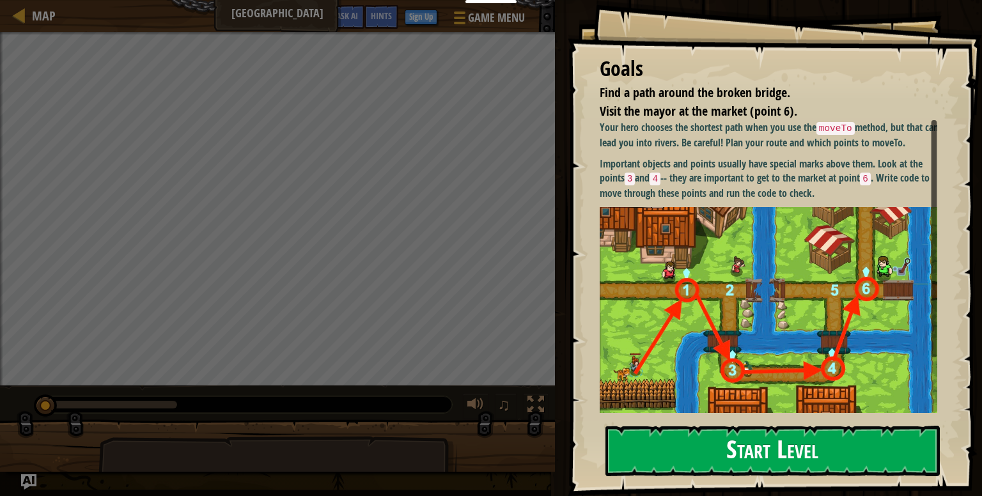
click at [826, 447] on button "Start Level" at bounding box center [773, 451] width 334 height 51
